Goal: Consume media (video, audio): Consume media (video, audio)

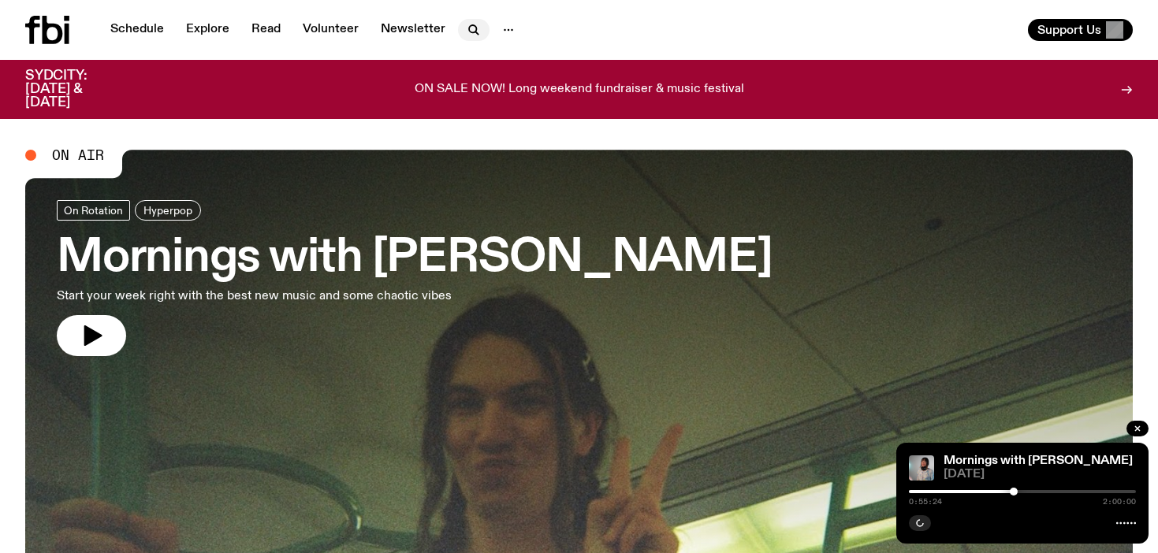
click at [478, 28] on icon "button" at bounding box center [473, 29] width 19 height 19
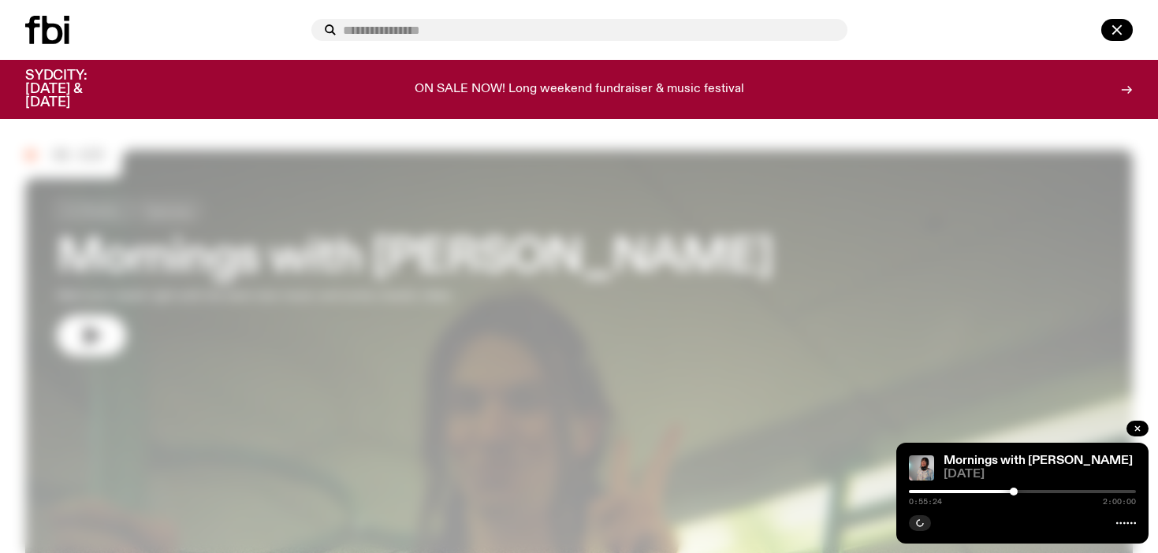
click at [478, 28] on input "text" at bounding box center [589, 30] width 492 height 13
type input "*"
type input "**********"
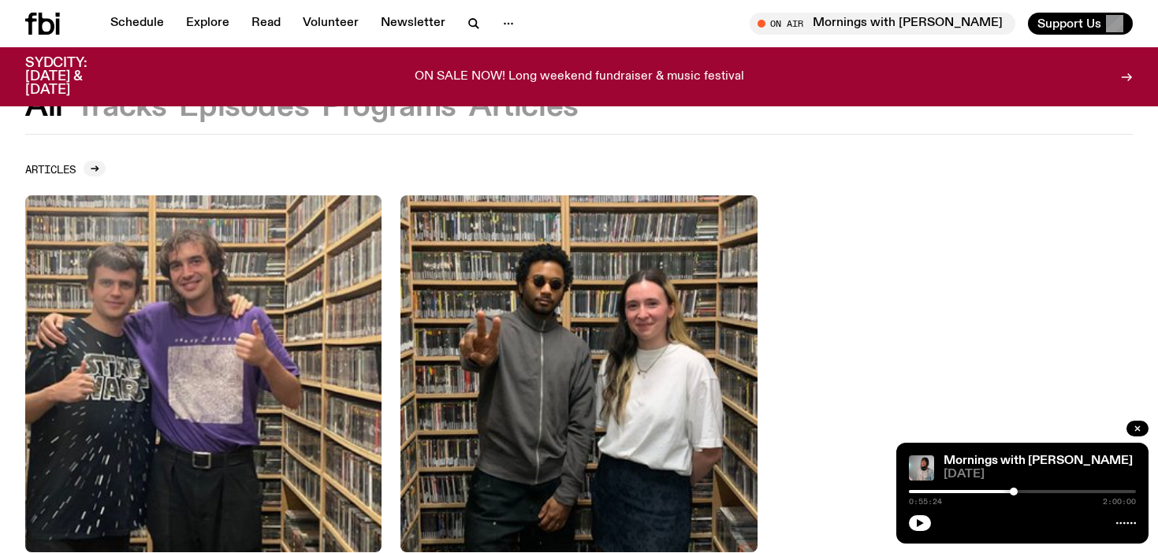
scroll to position [940, 0]
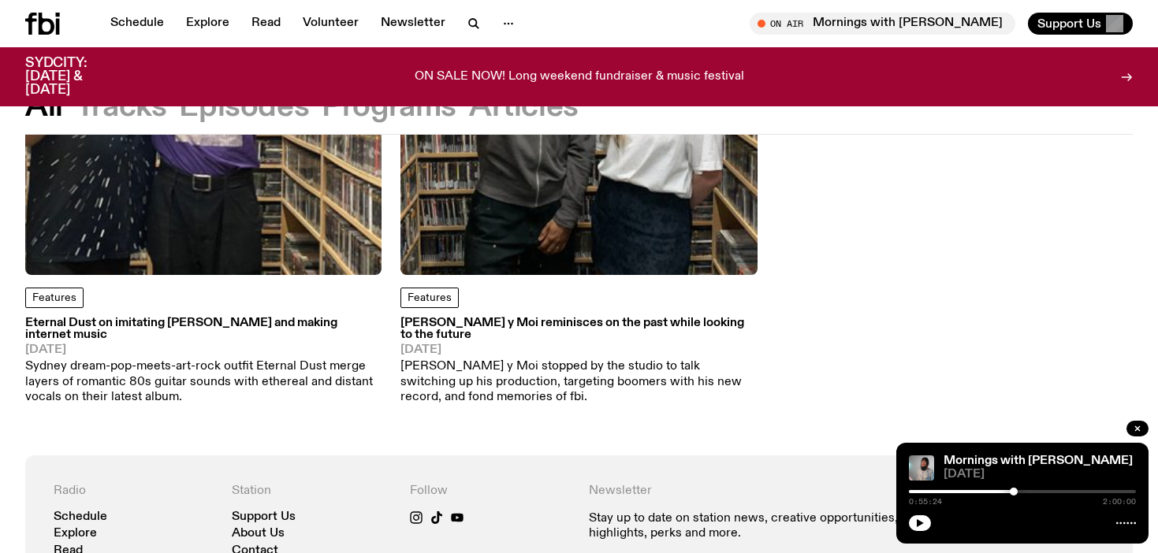
click at [250, 116] on button "Episodes" at bounding box center [244, 107] width 130 height 28
